Goal: Find specific page/section: Find specific page/section

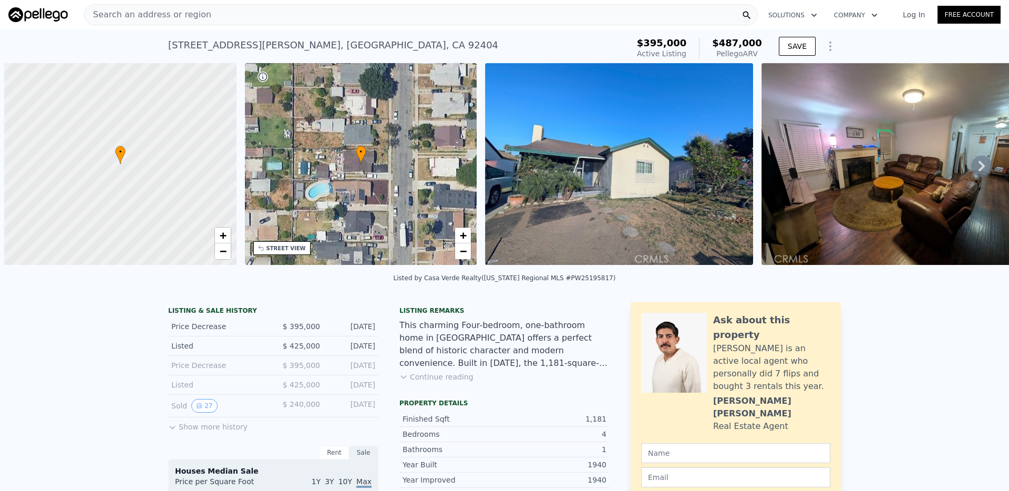
scroll to position [0, 4]
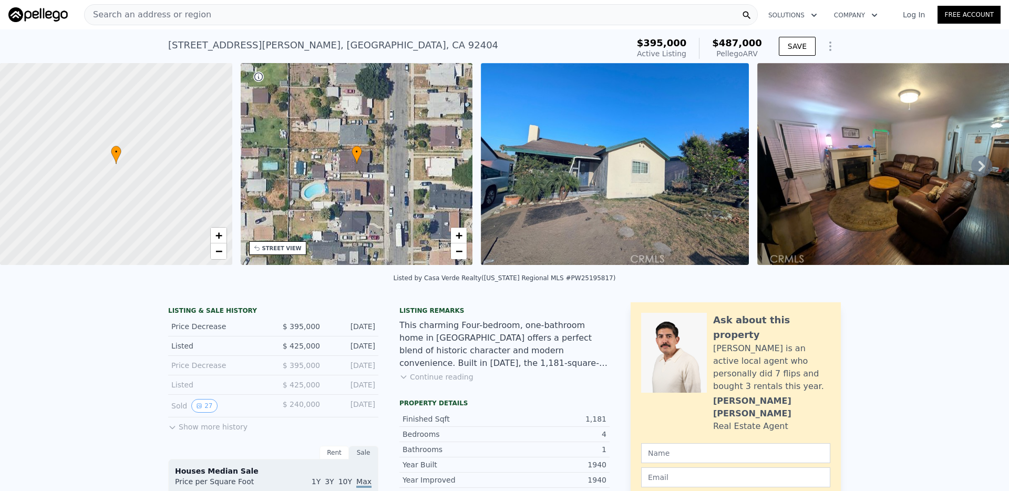
click at [442, 14] on div "Search an address or region" at bounding box center [421, 14] width 674 height 21
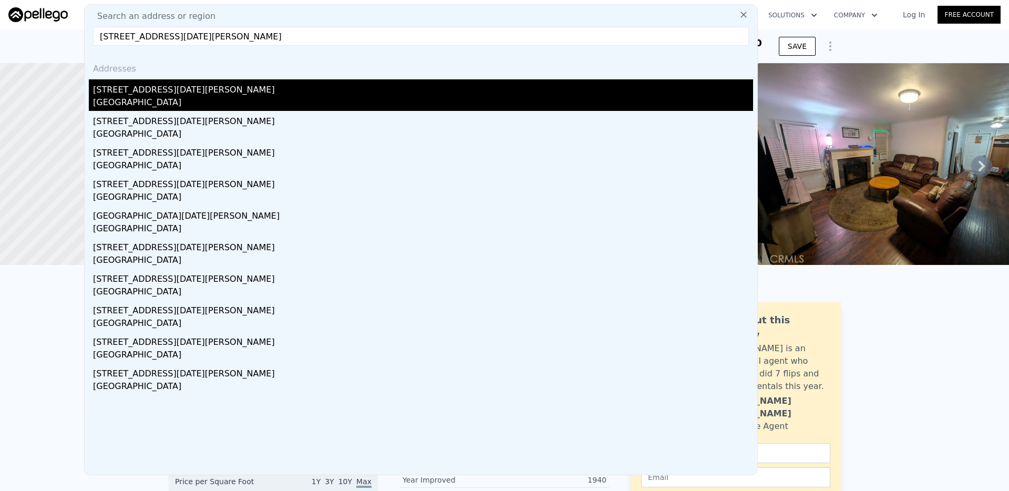
type input "[STREET_ADDRESS][DATE][PERSON_NAME]"
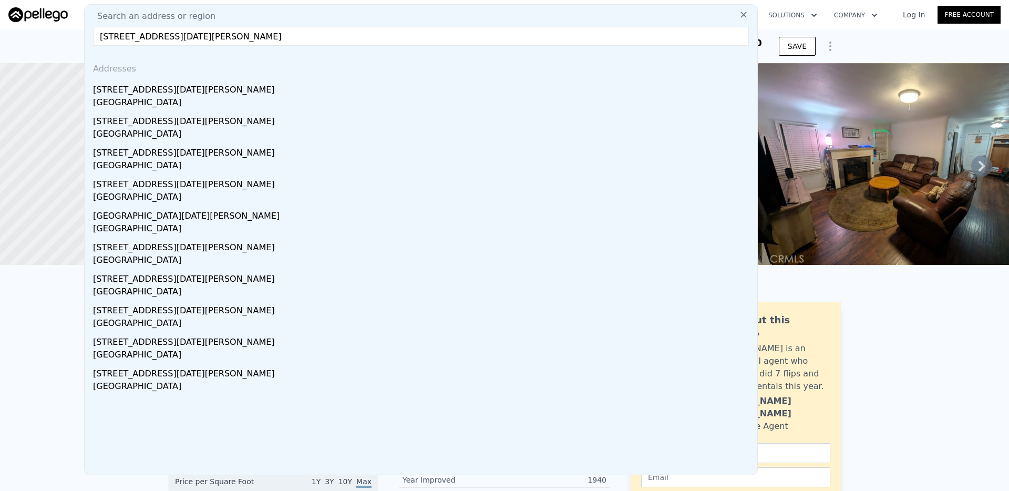
drag, startPoint x: 179, startPoint y: 89, endPoint x: 193, endPoint y: 135, distance: 48.0
click at [179, 89] on div "[STREET_ADDRESS][DATE][PERSON_NAME]" at bounding box center [423, 87] width 660 height 17
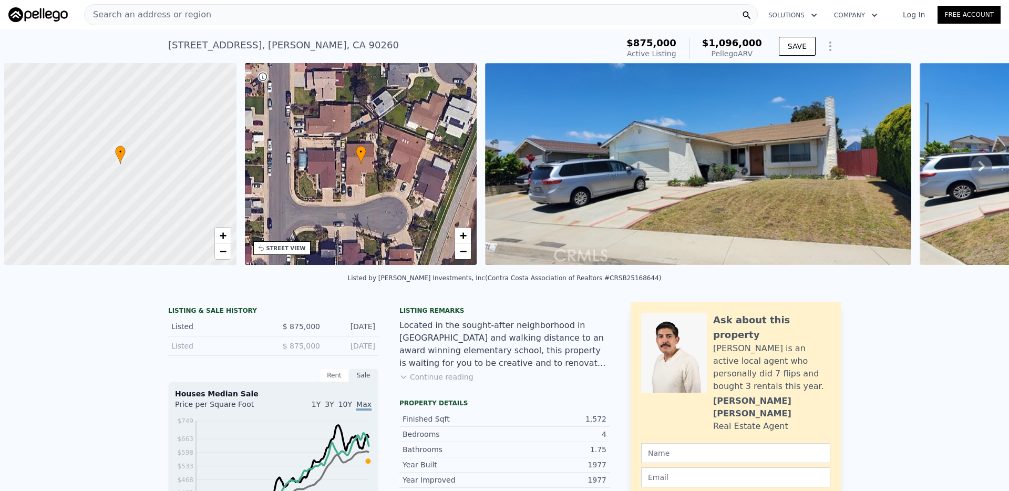
scroll to position [0, 4]
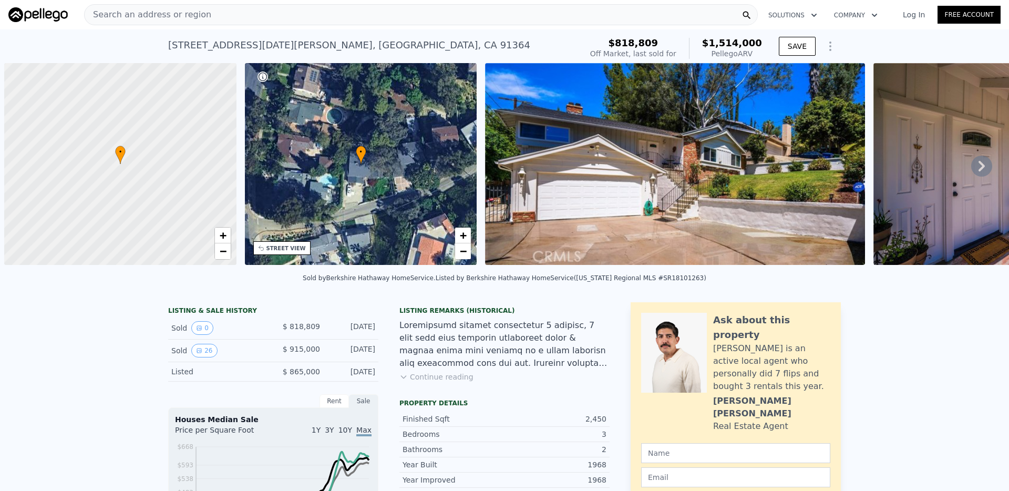
scroll to position [0, 4]
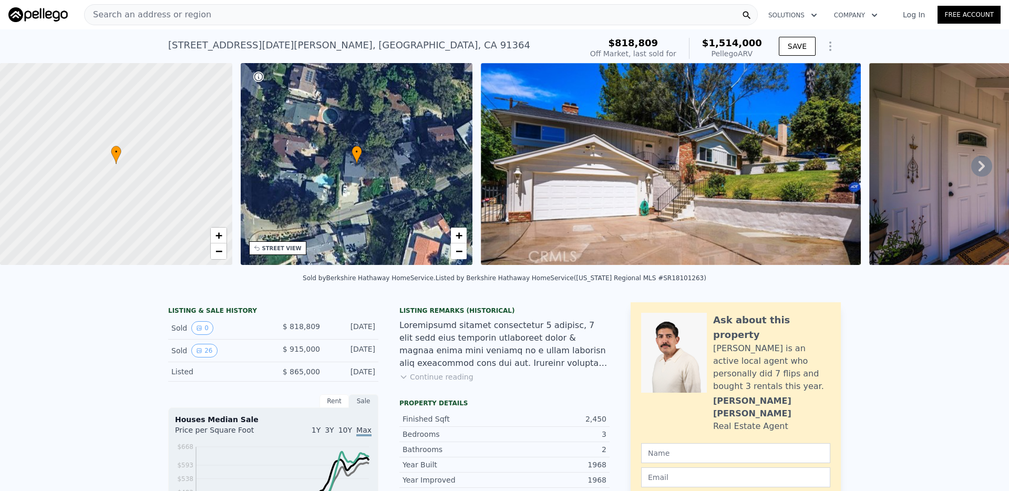
click at [425, 19] on div "Search an address or region" at bounding box center [421, 14] width 674 height 21
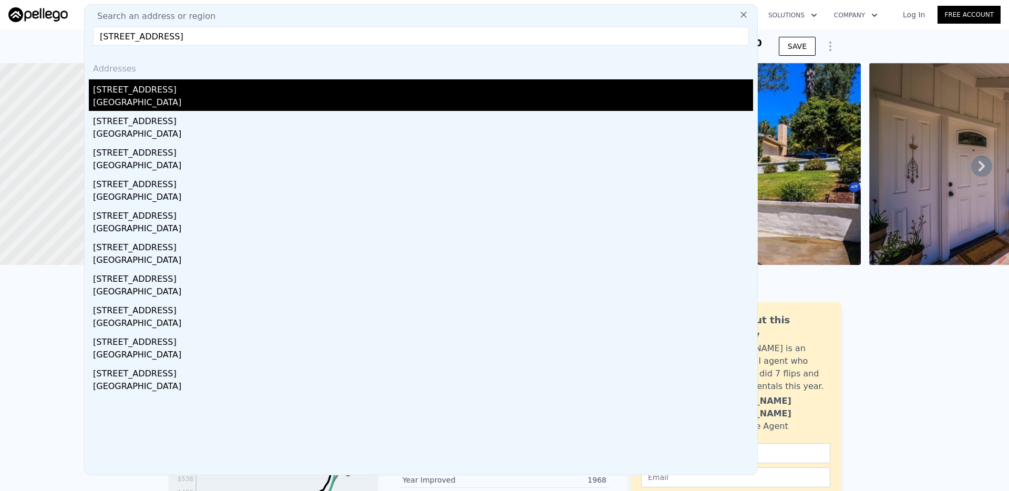
type input "21815 Klickitat Avenue, Apple Valley, CA 92307"
click at [158, 100] on div "Apple Valley, CA 92307" at bounding box center [423, 103] width 660 height 15
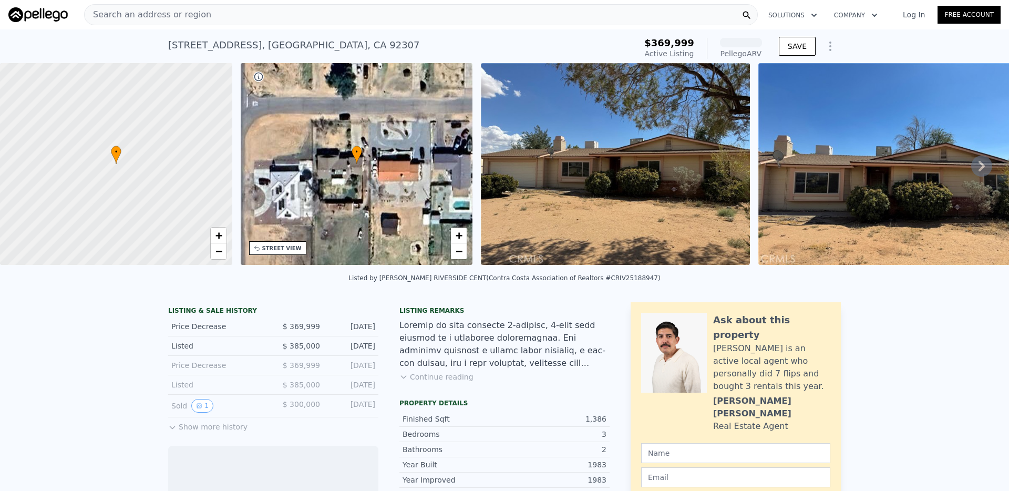
scroll to position [3, 0]
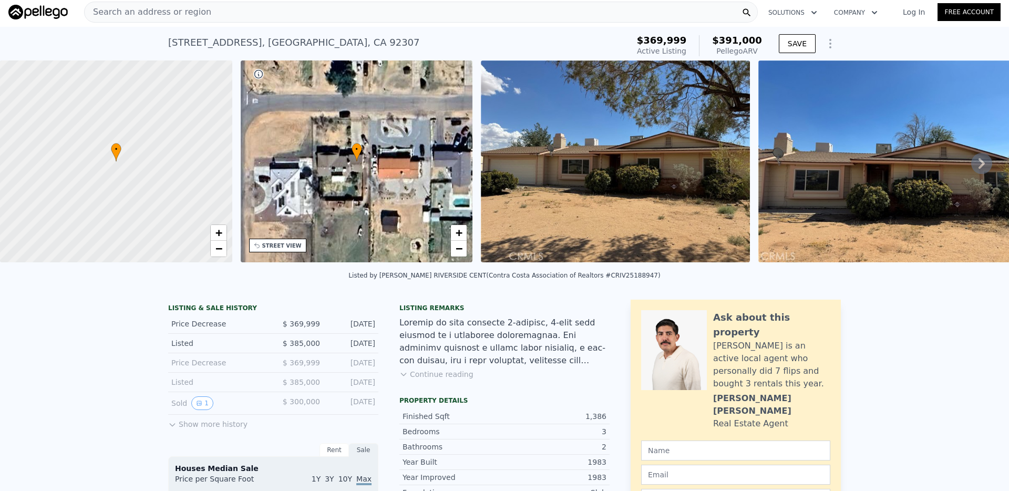
click at [390, 11] on div "Search an address or region" at bounding box center [421, 12] width 674 height 21
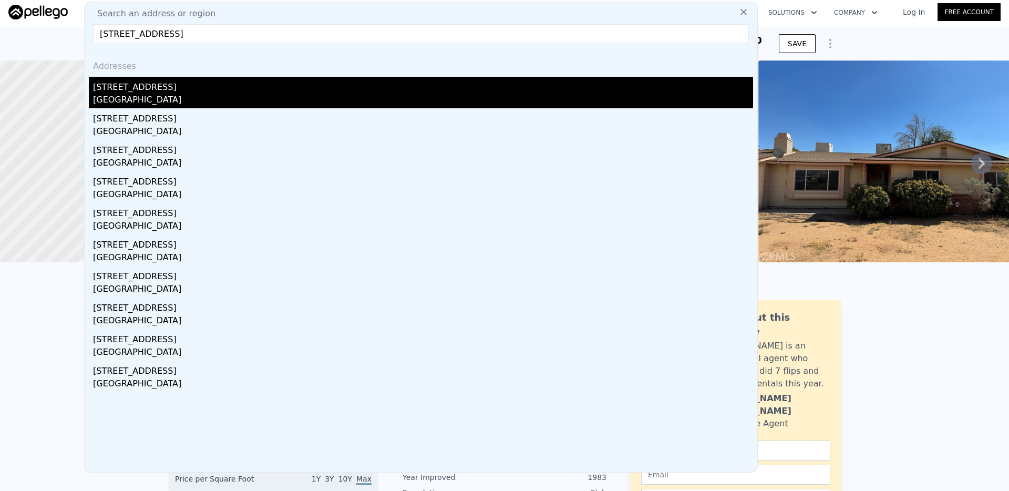
type input "21826 Jelan Avenue, Apple Valley, CA 92307"
click at [217, 89] on div "21826 Jelan Ave" at bounding box center [423, 85] width 660 height 17
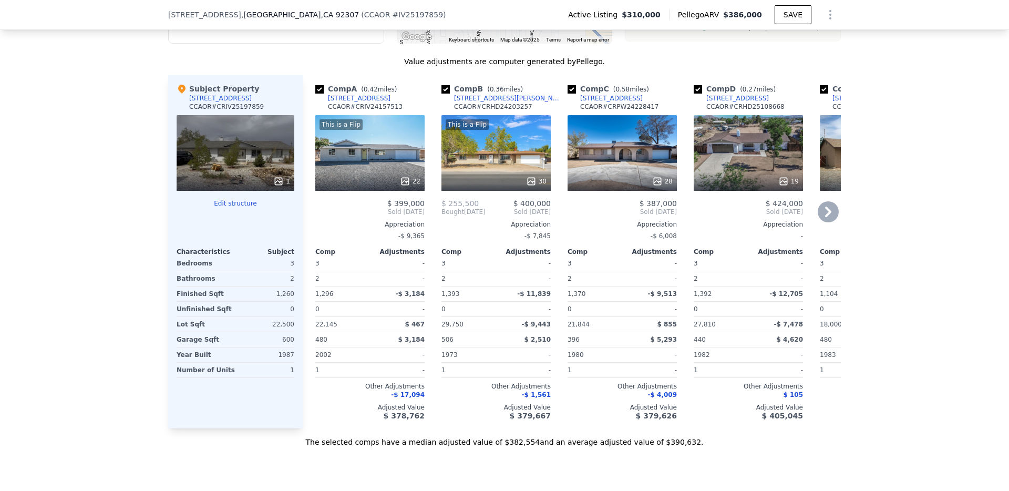
scroll to position [1097, 0]
